Goal: Transaction & Acquisition: Subscribe to service/newsletter

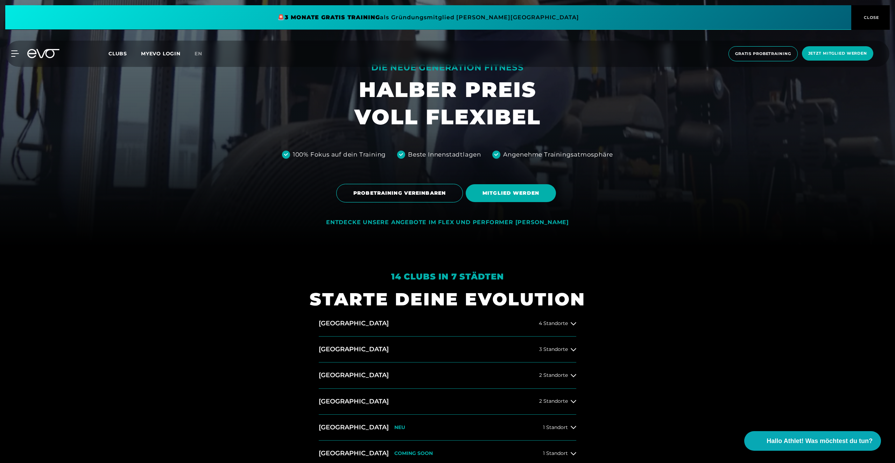
click at [120, 52] on span "Clubs" at bounding box center [118, 53] width 19 height 6
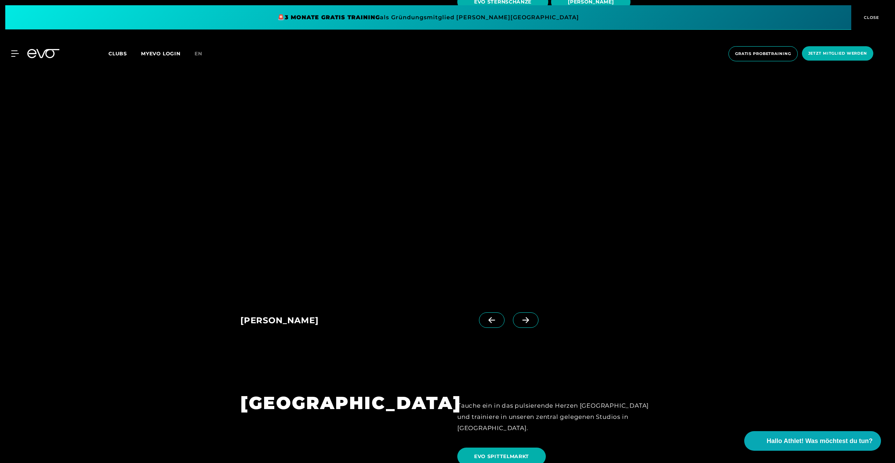
scroll to position [630, 0]
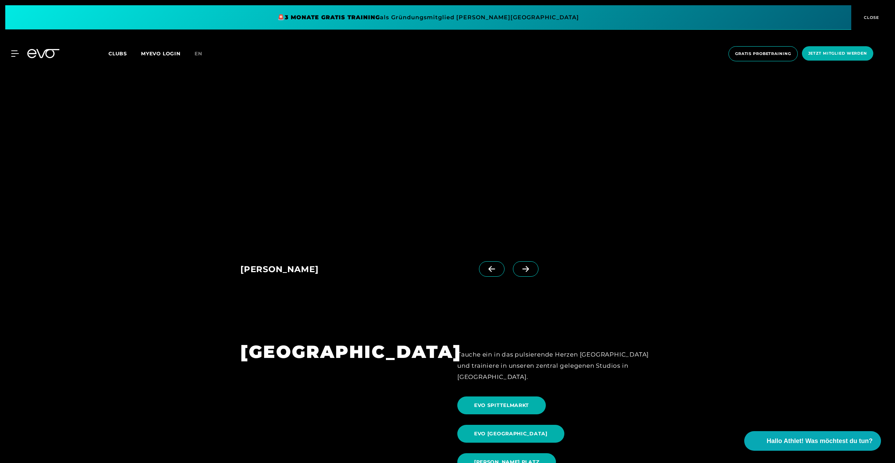
click at [519, 264] on span at bounding box center [526, 268] width 26 height 15
click at [488, 268] on span at bounding box center [492, 268] width 26 height 15
click at [520, 267] on icon at bounding box center [526, 269] width 12 height 6
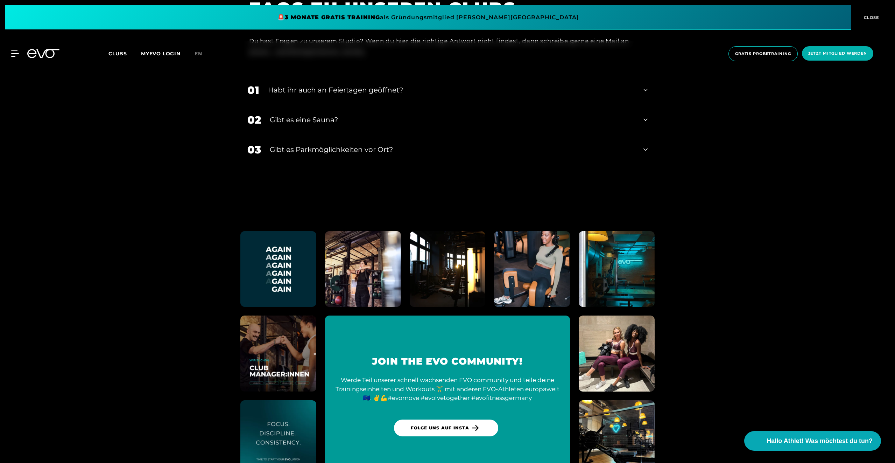
scroll to position [3055, 0]
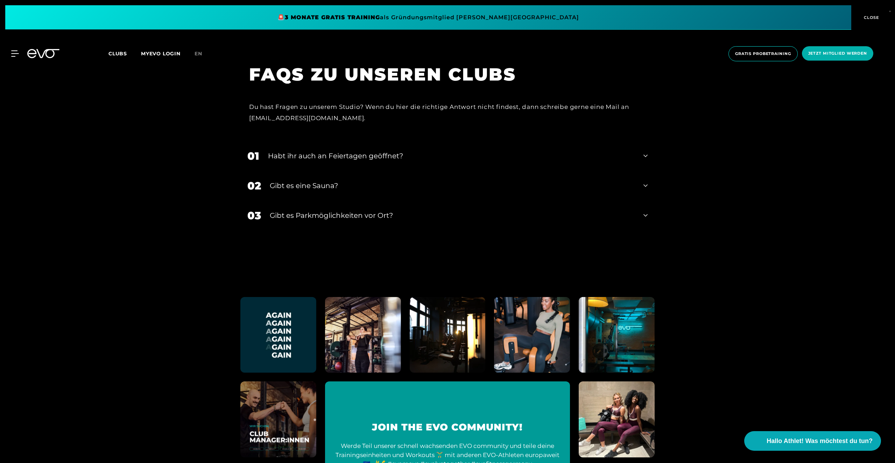
click at [105, 115] on div "FAQS ZU UNSEREN CLUBS Du hast Fragen zu unserem Studio? Wenn du hier die richti…" at bounding box center [447, 159] width 895 height 211
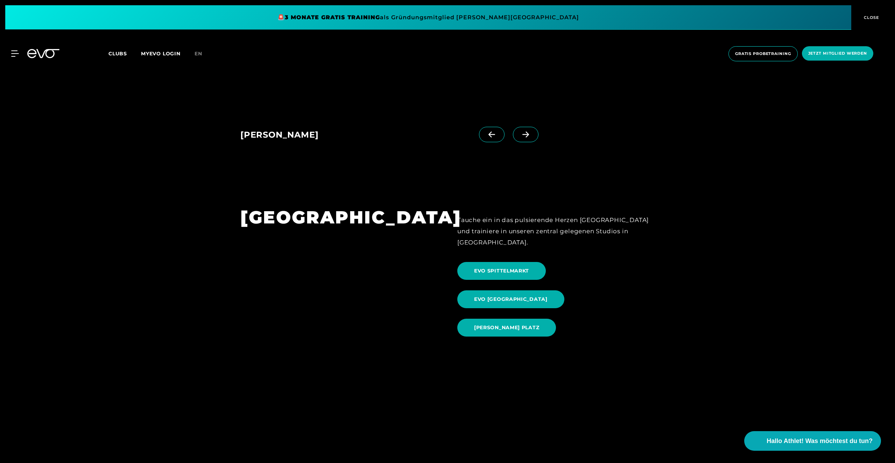
click at [213, 195] on section "BERLIN Tauche ein in das pulsierende Herzen Berlins und trainiere in unseren ze…" at bounding box center [447, 273] width 895 height 185
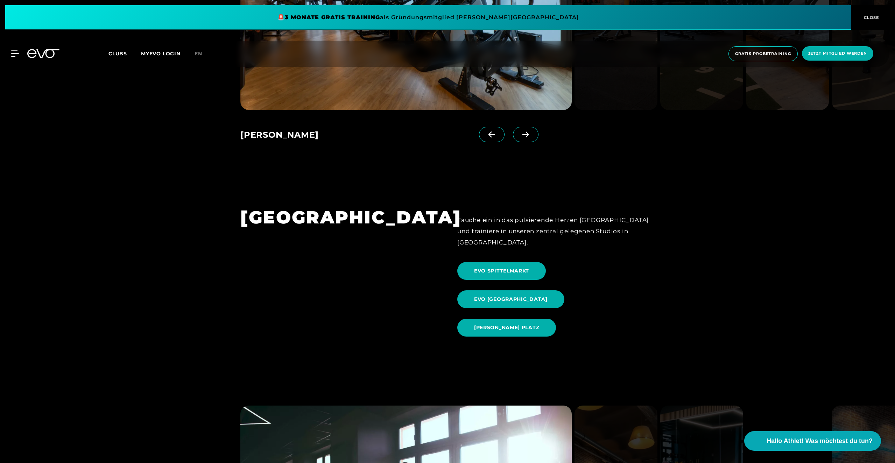
click at [165, 100] on div "EVO Schanze EVO Stadthausbrücke EVO Stadthausbrücke EVO Stadthausbrücke EVO Bla…" at bounding box center [447, 18] width 895 height 326
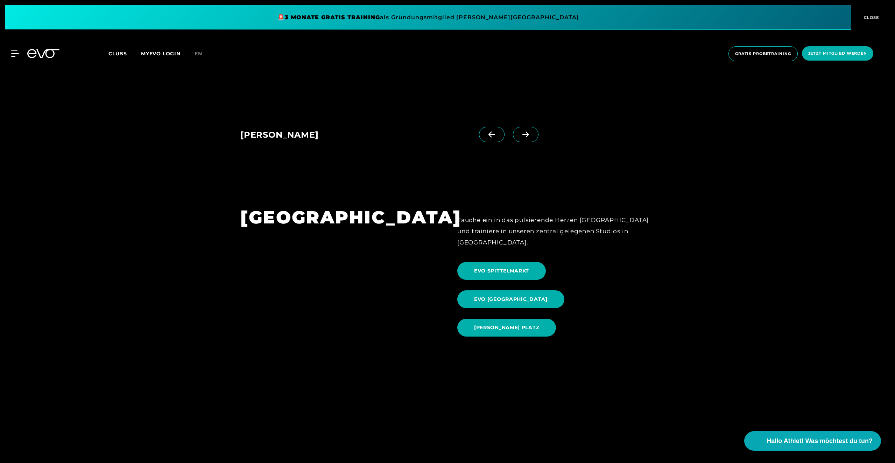
click at [165, 100] on div "[PERSON_NAME] EVO Stadthausbrücke EVO Stadthausbrücke EVO Stadthausbrücke EVO B…" at bounding box center [447, 18] width 895 height 326
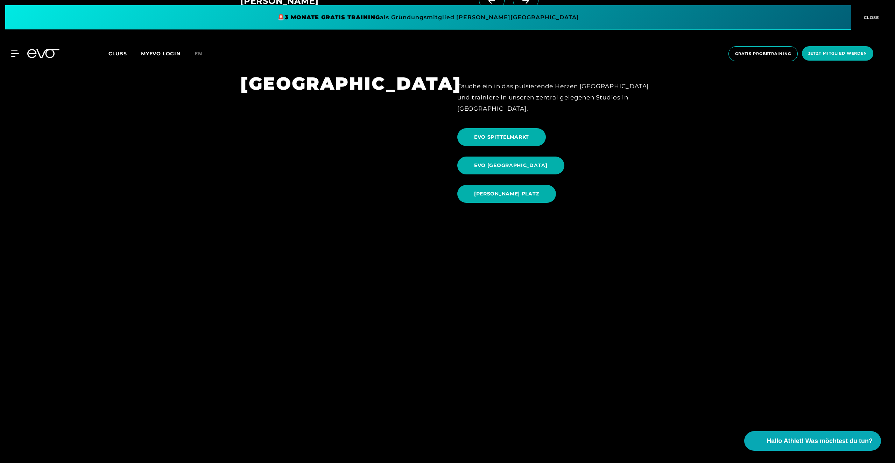
scroll to position [991, 0]
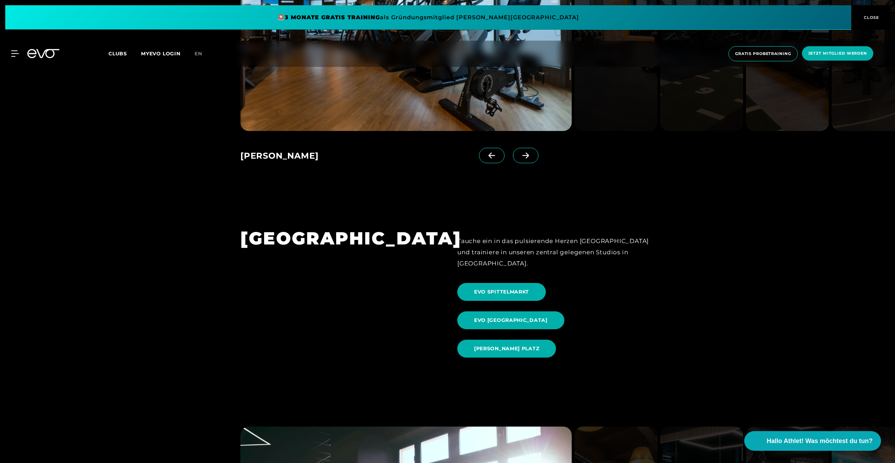
scroll to position [164, 0]
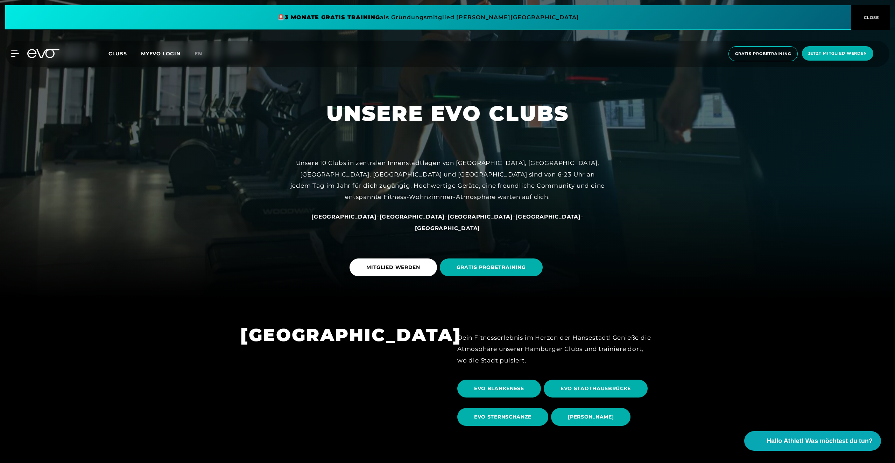
click at [145, 101] on div at bounding box center [447, 67] width 895 height 463
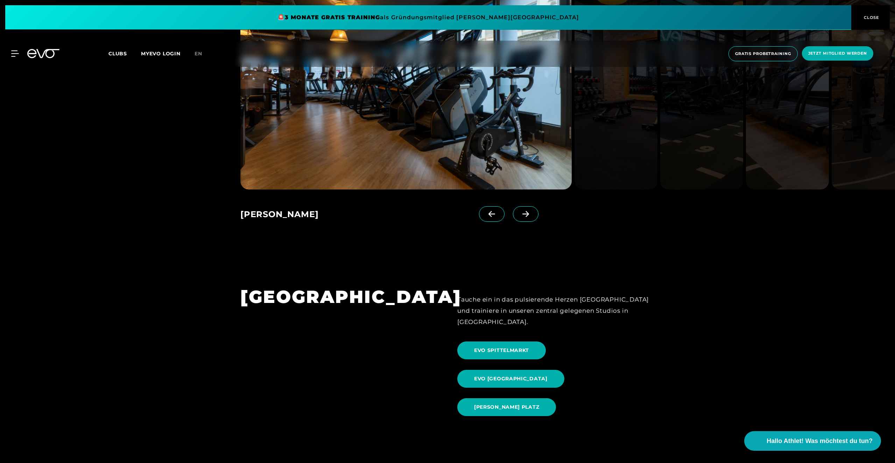
scroll to position [792, 0]
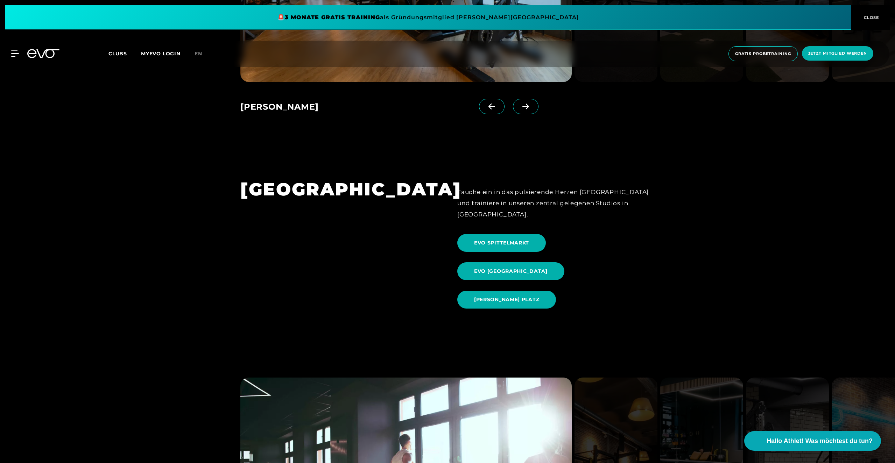
click at [701, 229] on section "BERLIN Tauche ein in das pulsierende Herzen Berlins und trainiere in unseren ze…" at bounding box center [447, 245] width 895 height 185
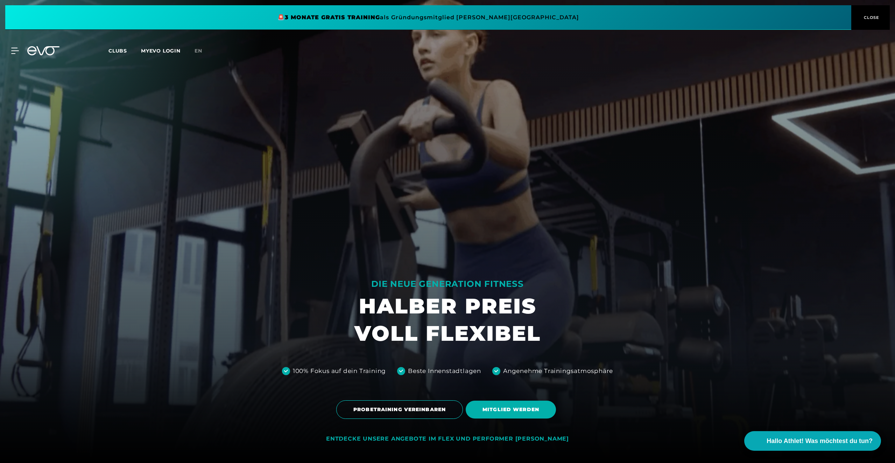
click at [868, 12] on button "CLOSE" at bounding box center [871, 17] width 39 height 25
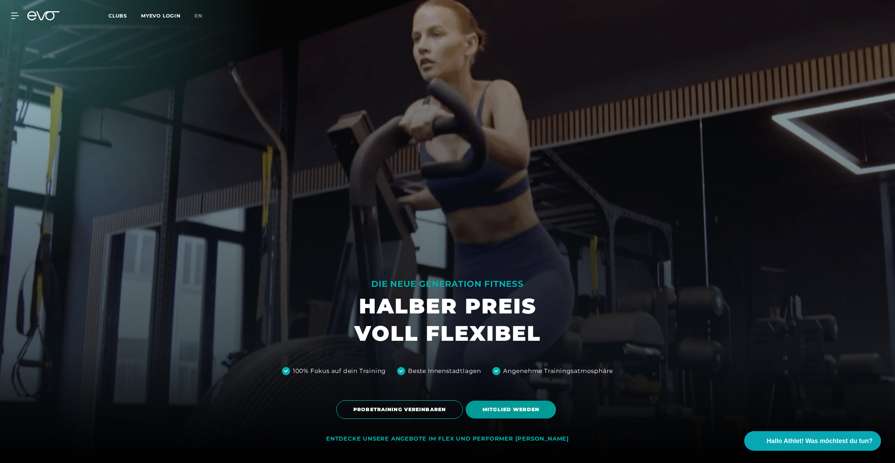
click at [493, 405] on span "MITGLIED WERDEN" at bounding box center [511, 409] width 90 height 18
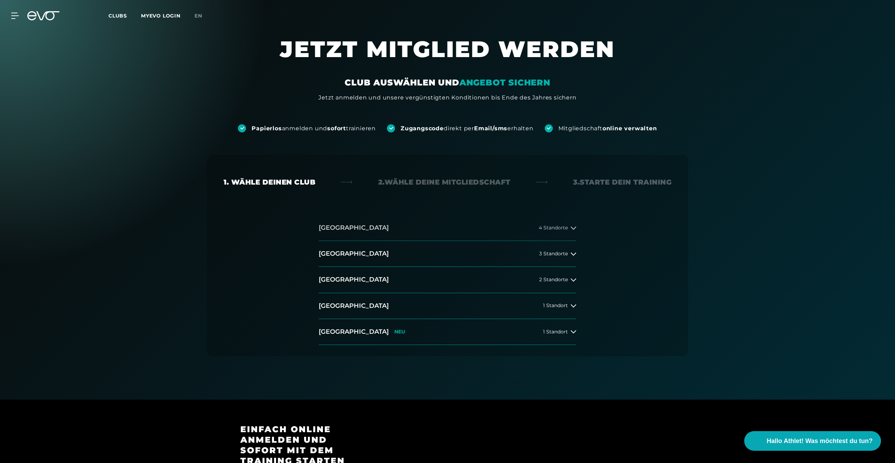
click at [424, 224] on button "[GEOGRAPHIC_DATA] 4 Standorte" at bounding box center [448, 228] width 258 height 26
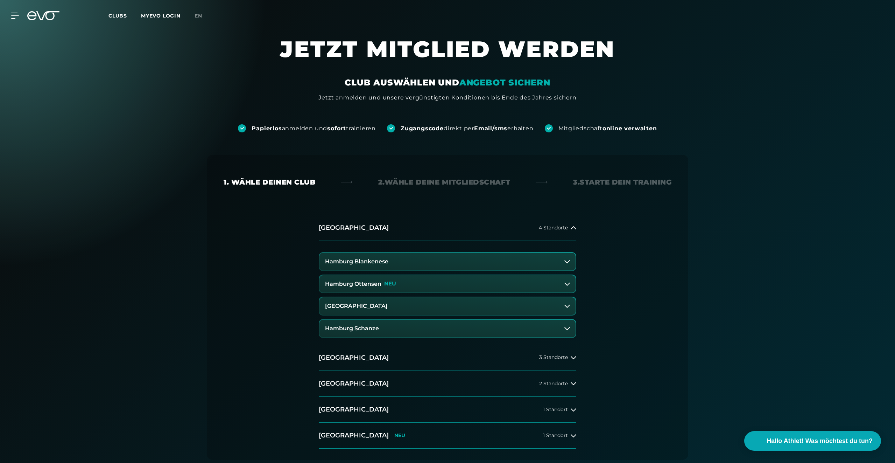
click at [405, 260] on button "Hamburg Blankenese" at bounding box center [448, 262] width 256 height 18
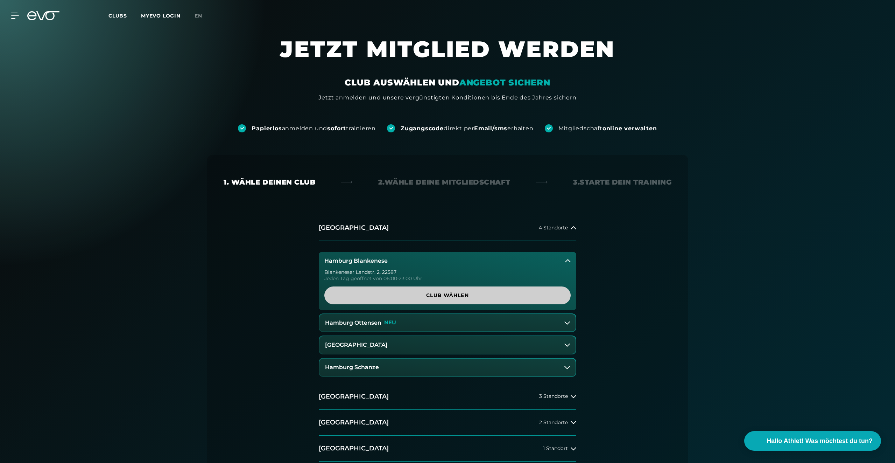
click at [401, 296] on span "Club wählen" at bounding box center [447, 295] width 213 height 7
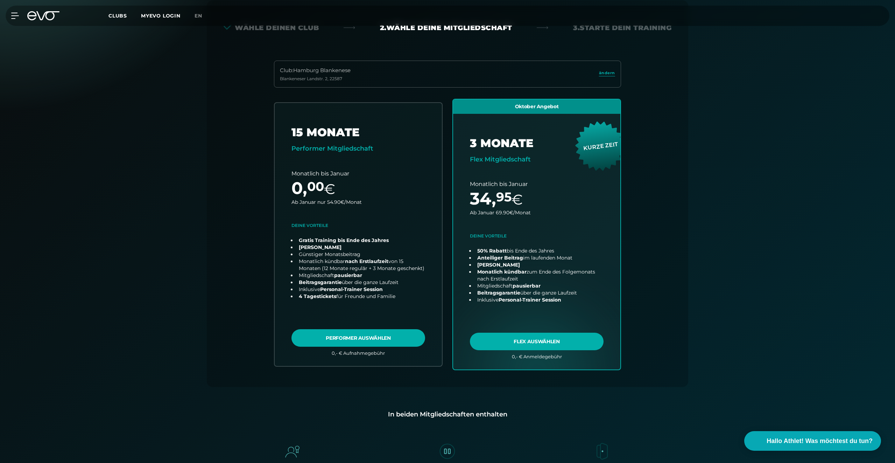
scroll to position [155, 0]
click at [388, 344] on link "choose plan" at bounding box center [358, 234] width 171 height 268
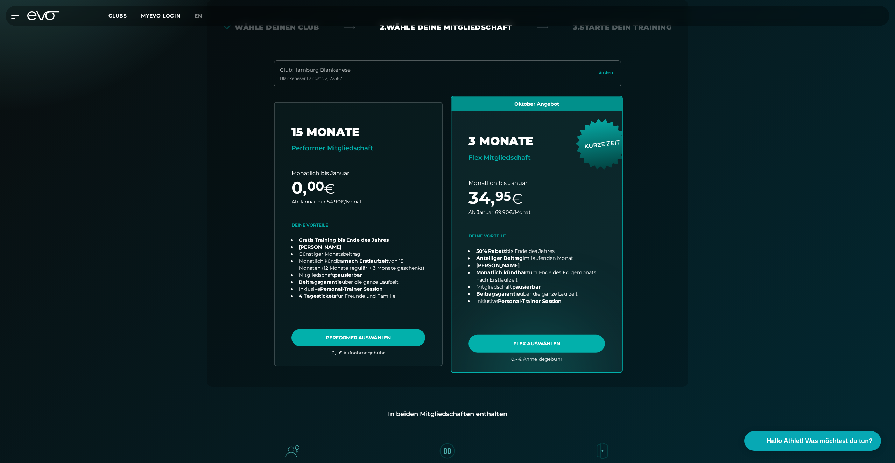
click at [535, 337] on link "choose plan" at bounding box center [537, 233] width 171 height 275
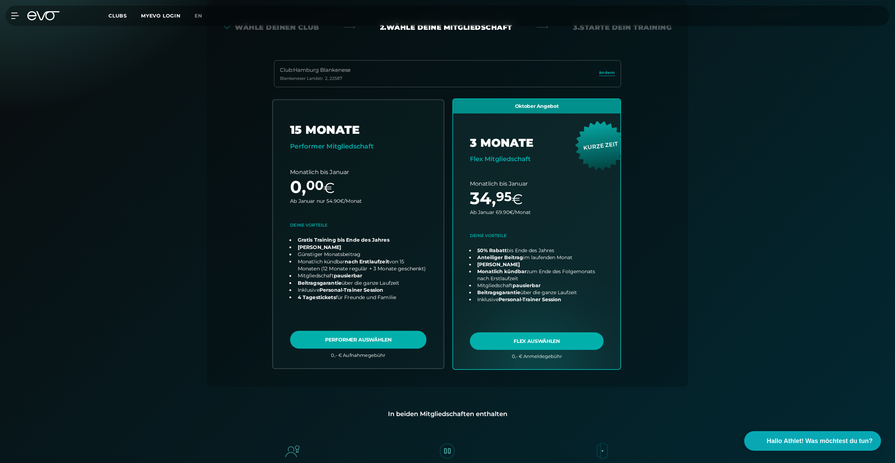
click at [375, 336] on link "choose plan" at bounding box center [358, 234] width 171 height 268
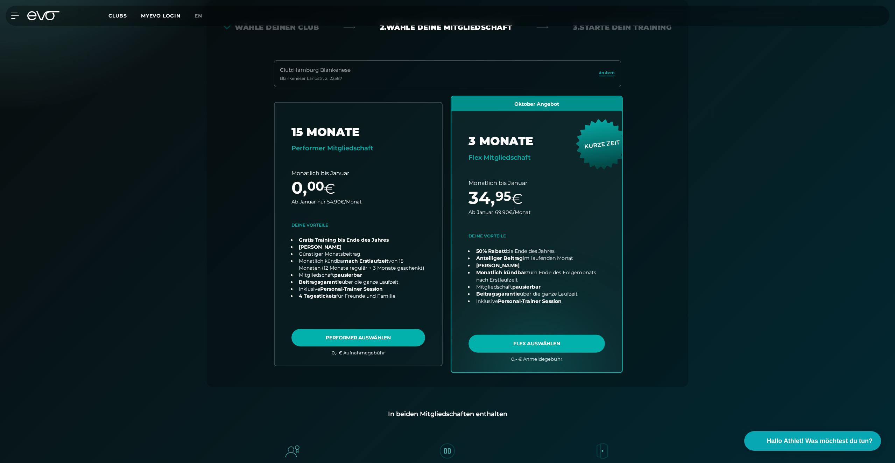
click at [528, 338] on link "choose plan" at bounding box center [537, 233] width 171 height 275
